Goal: Communication & Community: Participate in discussion

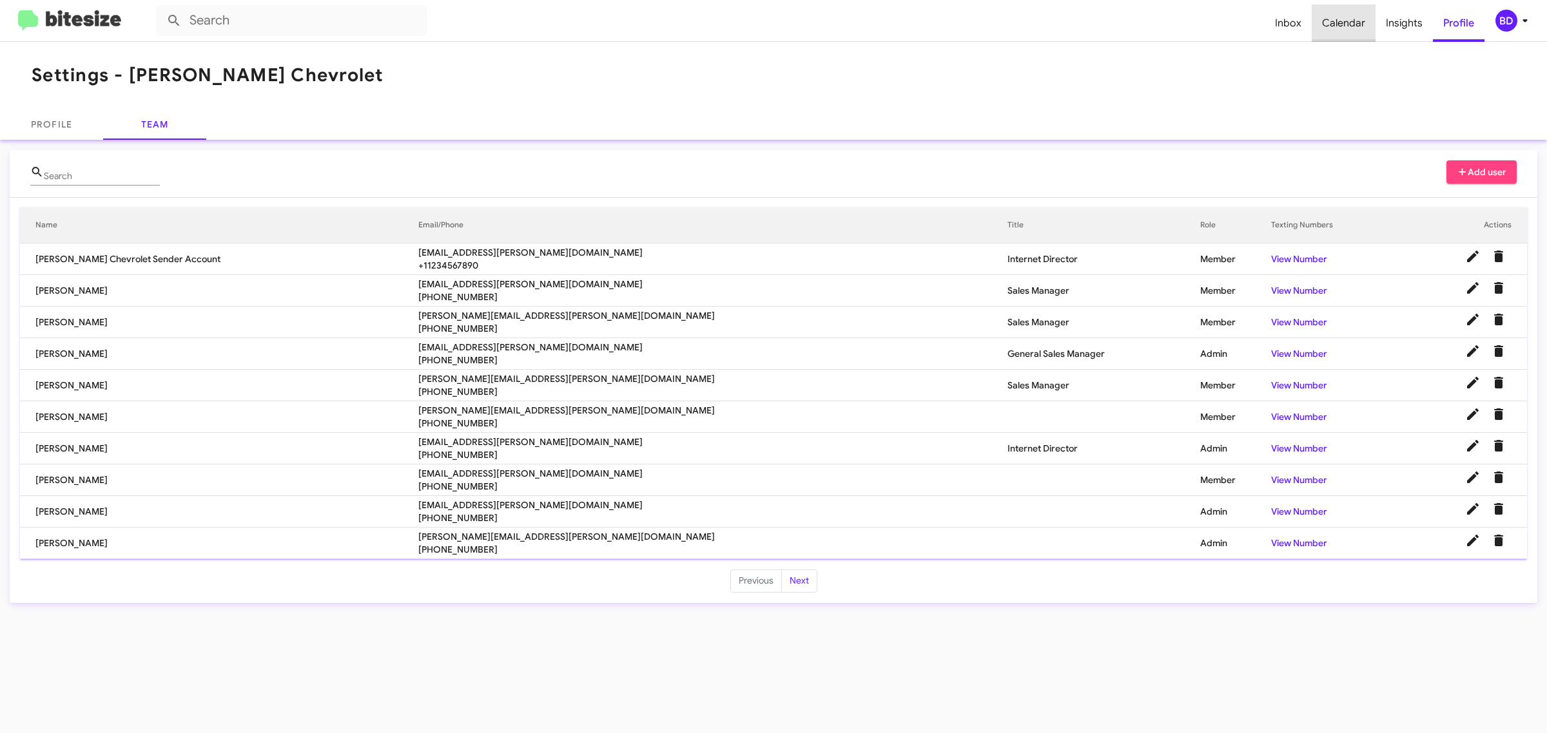
click at [1346, 18] on span "Calendar" at bounding box center [1344, 23] width 64 height 37
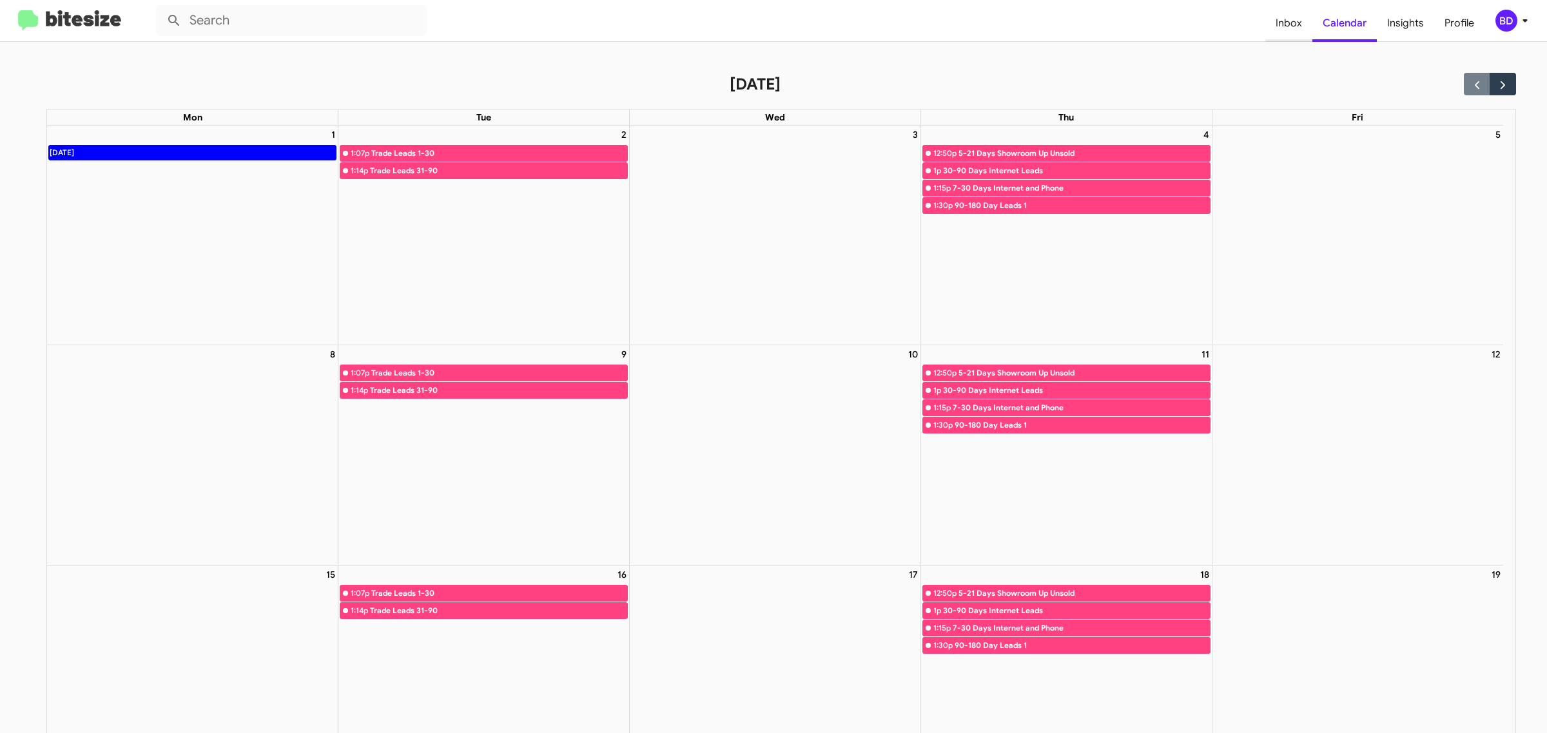
click at [1277, 24] on span "Inbox" at bounding box center [1288, 23] width 47 height 37
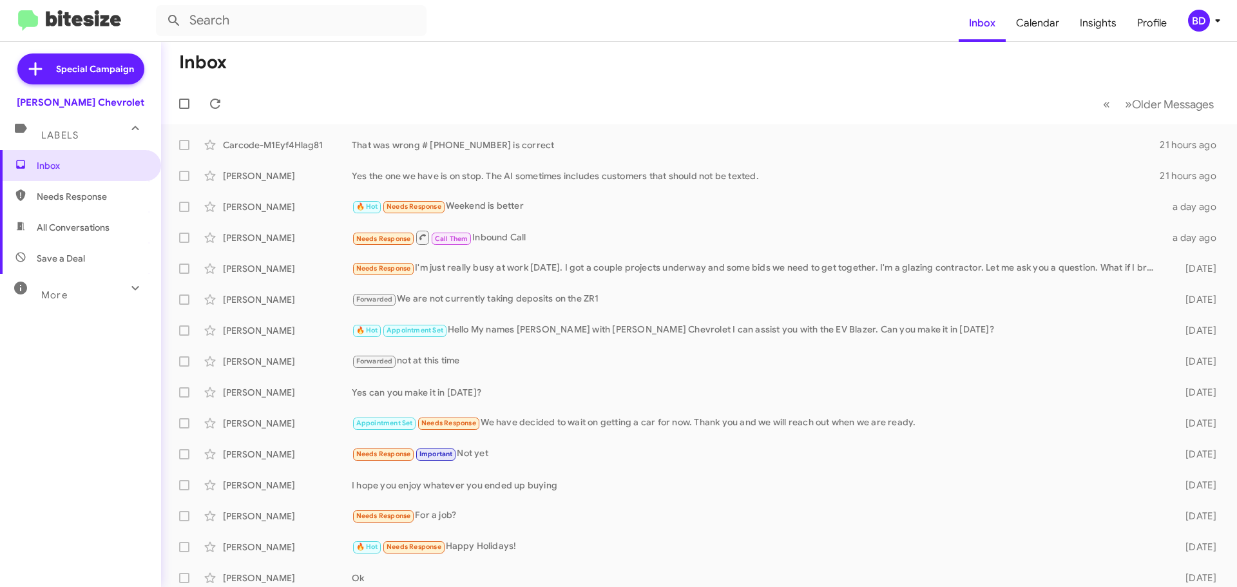
click at [71, 229] on span "All Conversations" at bounding box center [73, 227] width 73 height 13
type input "in:all-conversations"
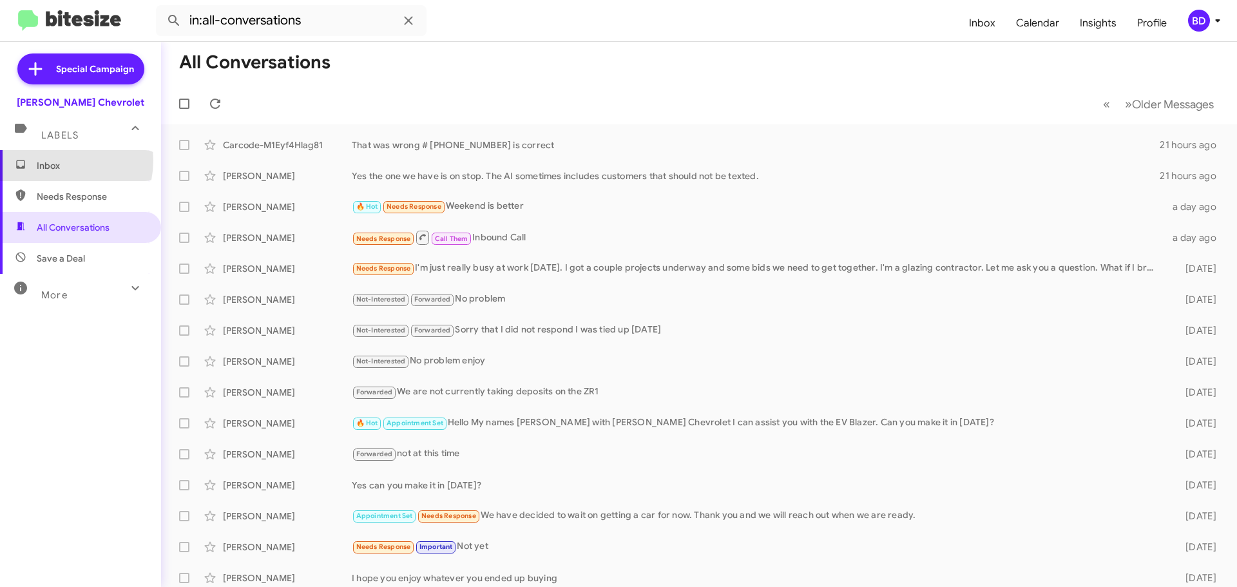
click at [53, 160] on span "Inbox" at bounding box center [92, 165] width 110 height 13
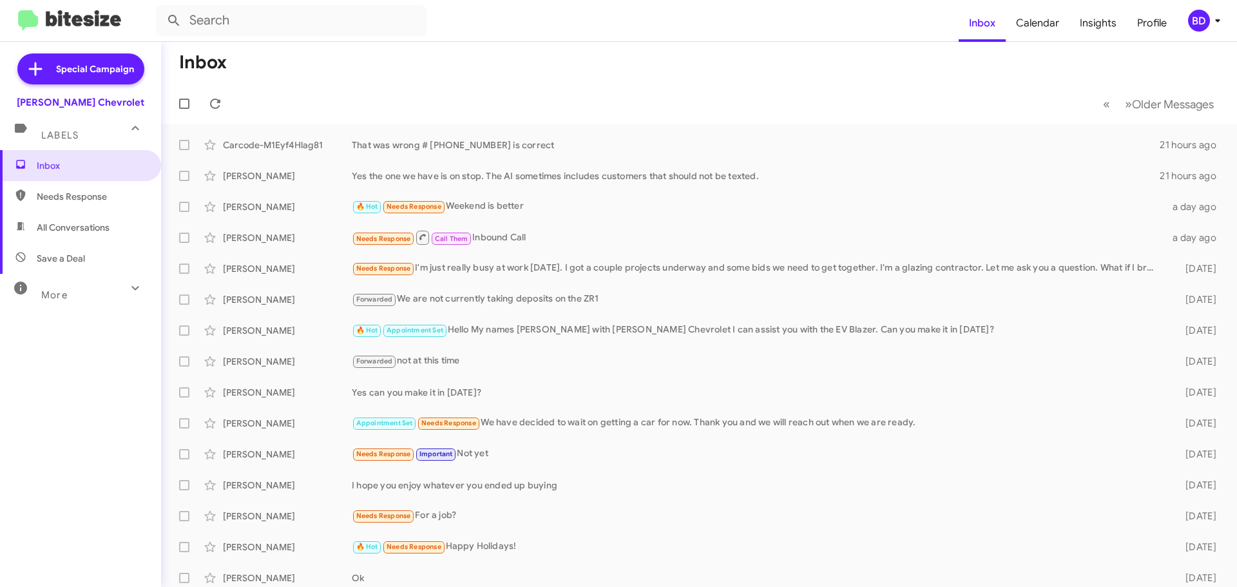
click at [53, 222] on span "All Conversations" at bounding box center [73, 227] width 73 height 13
type input "in:all-conversations"
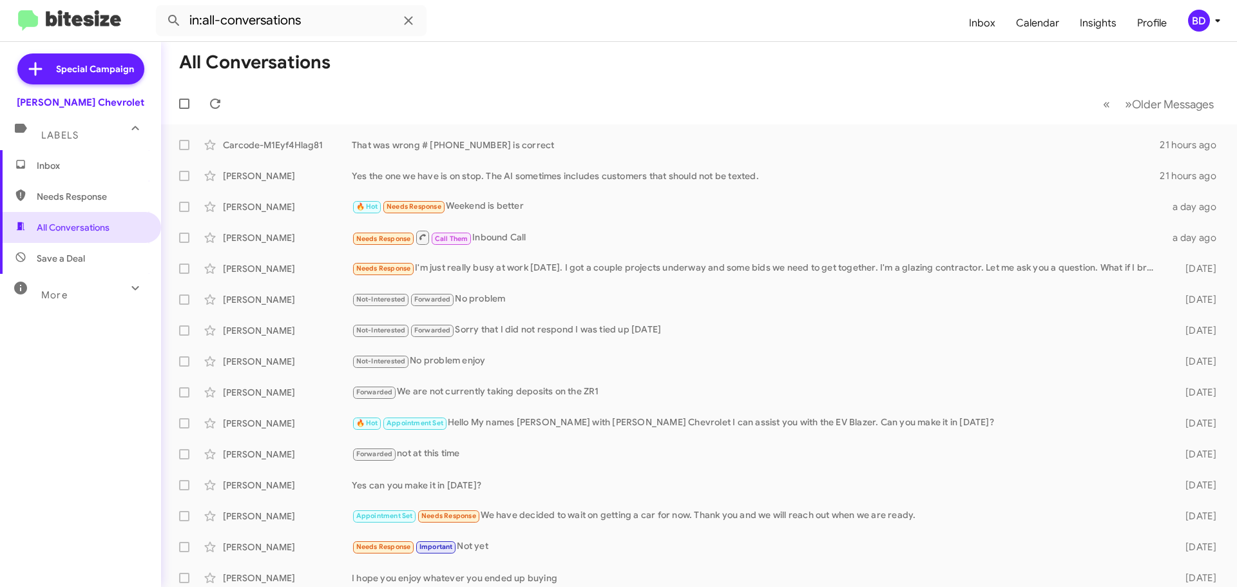
click at [64, 162] on span "Inbox" at bounding box center [92, 165] width 110 height 13
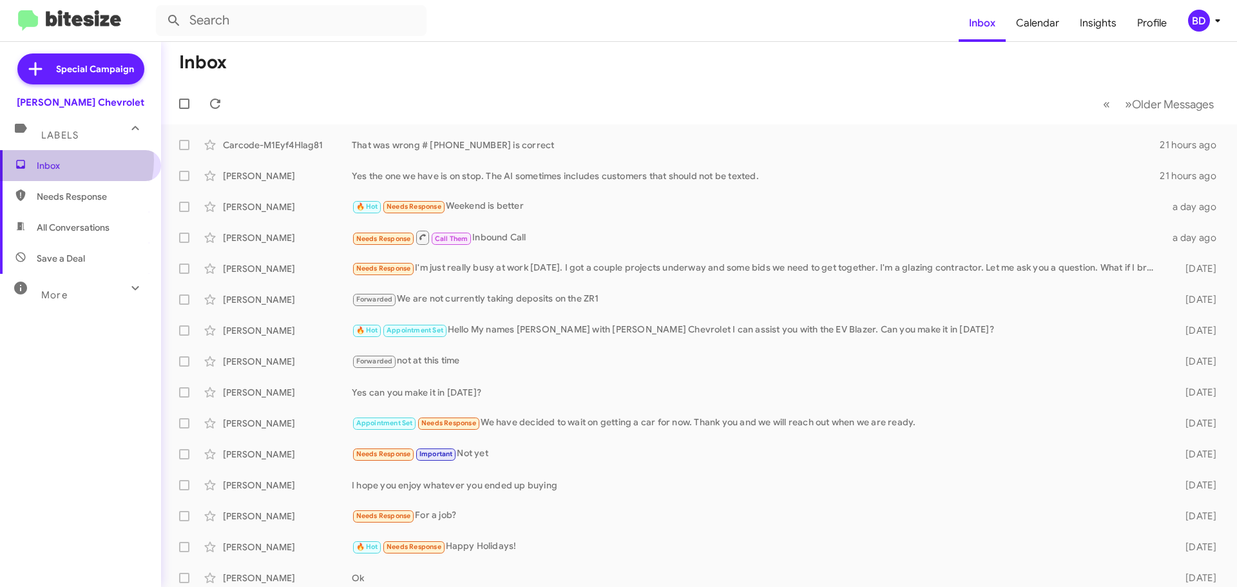
click at [57, 160] on span "Inbox" at bounding box center [92, 165] width 110 height 13
click at [57, 229] on span "All Conversations" at bounding box center [73, 227] width 73 height 13
type input "in:all-conversations"
